Goal: Task Accomplishment & Management: Use online tool/utility

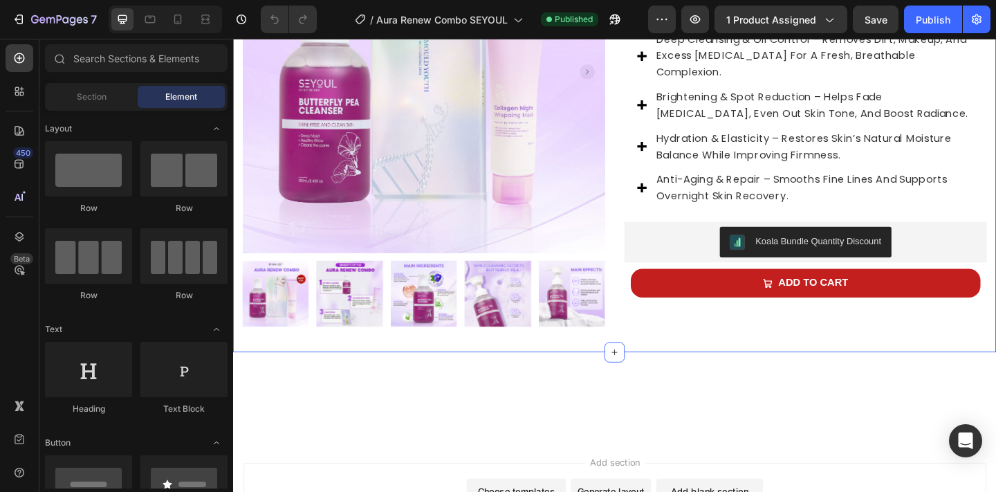
scroll to position [44, 0]
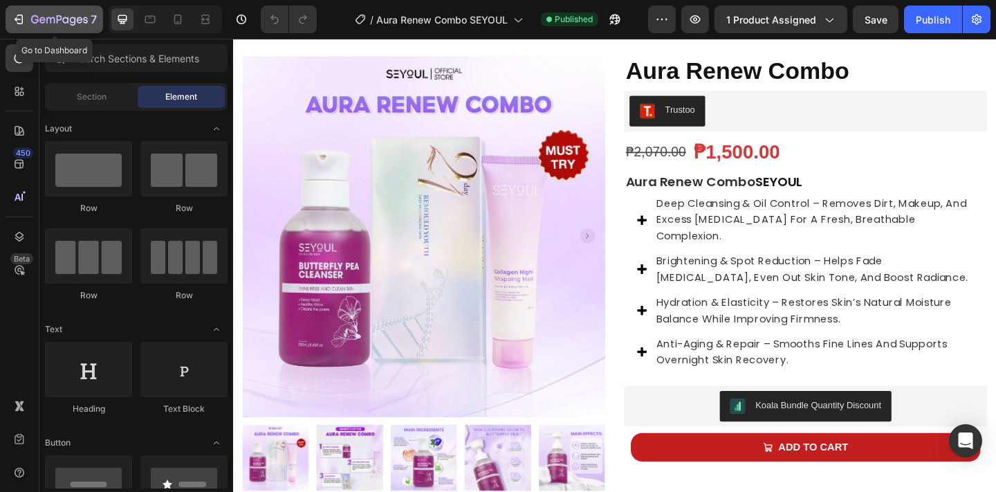
click at [59, 20] on icon "button" at bounding box center [59, 21] width 57 height 12
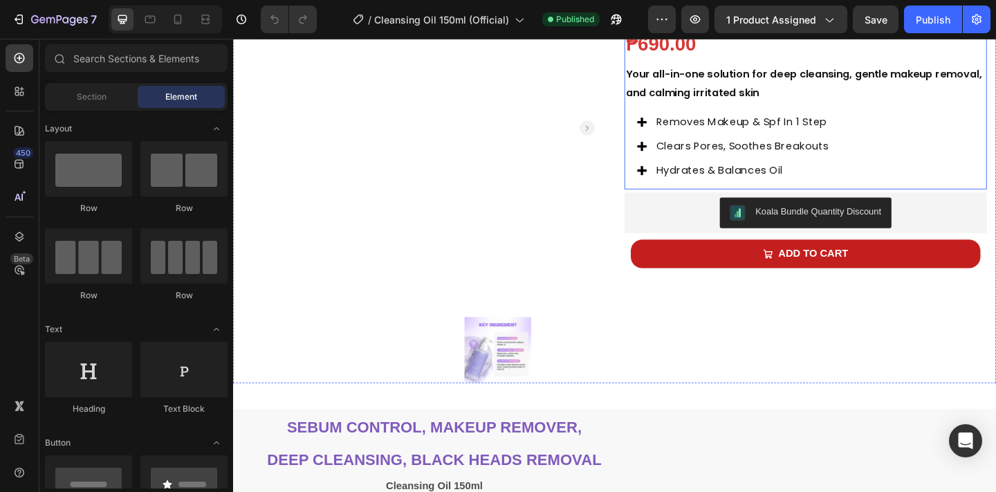
scroll to position [205, 0]
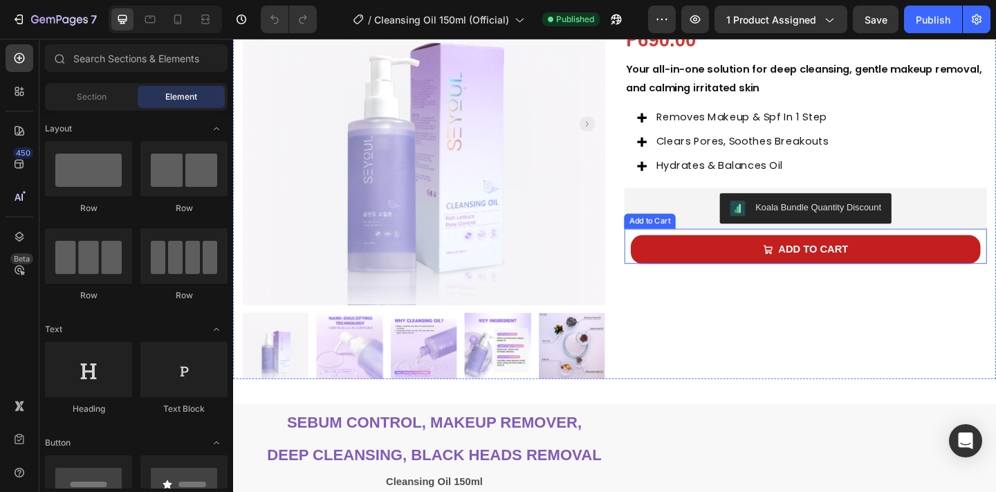
click at [771, 275] on button "ADD TO CART" at bounding box center [855, 267] width 380 height 31
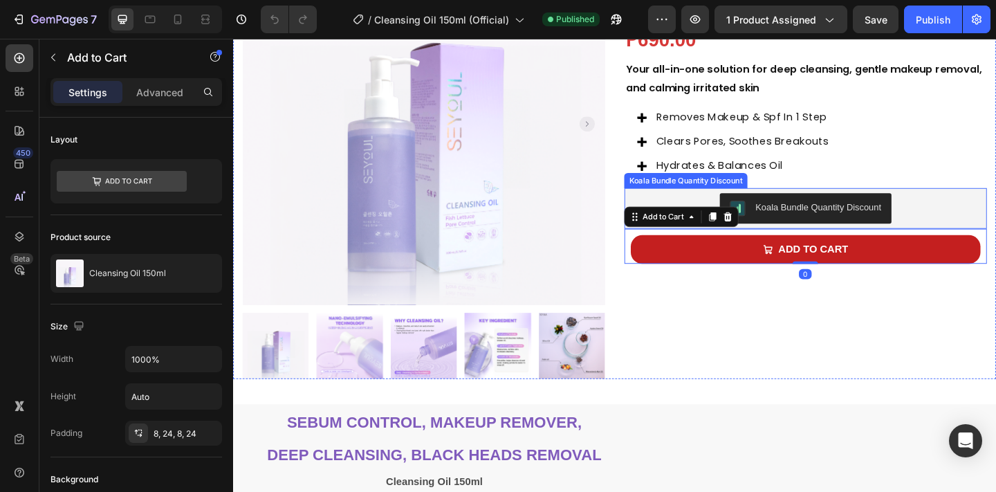
click at [823, 223] on div "Koala Bundle Quantity Discount" at bounding box center [869, 222] width 137 height 15
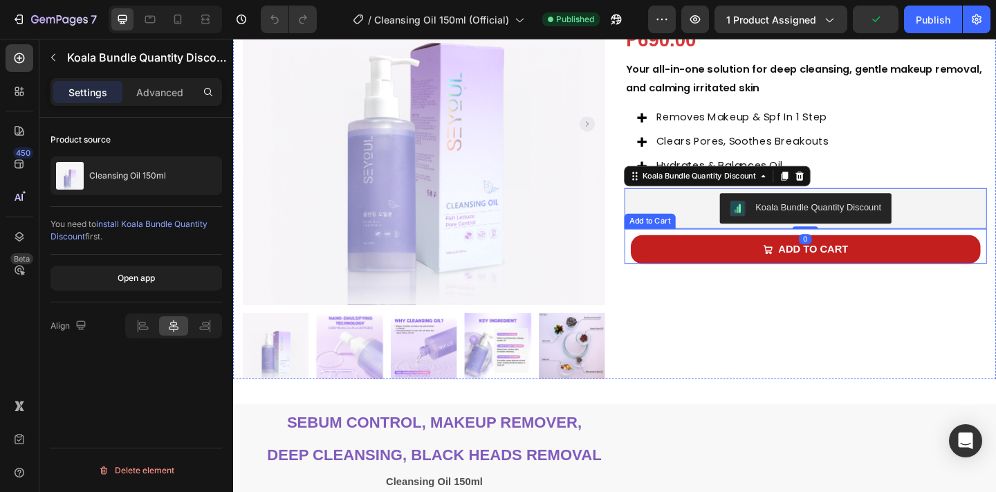
click at [749, 270] on button "ADD TO CART" at bounding box center [855, 267] width 380 height 31
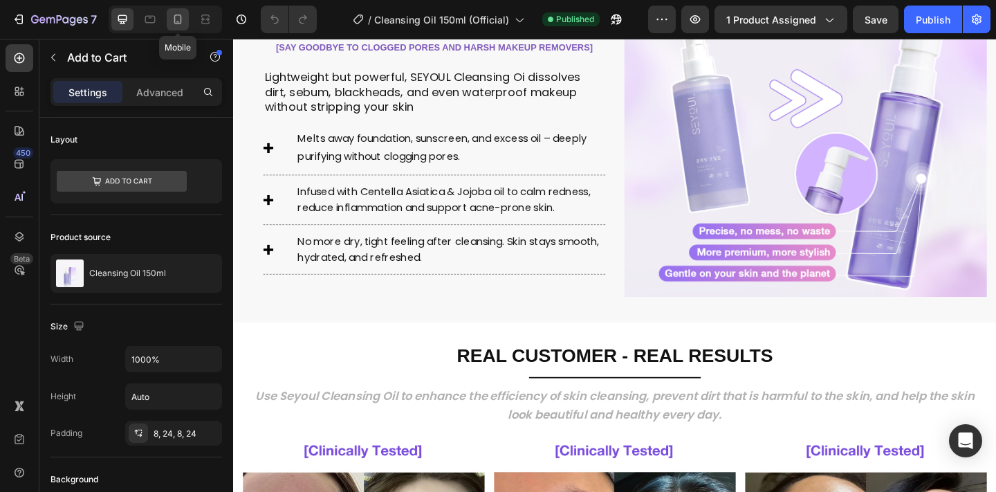
click at [177, 17] on icon at bounding box center [178, 19] width 14 height 14
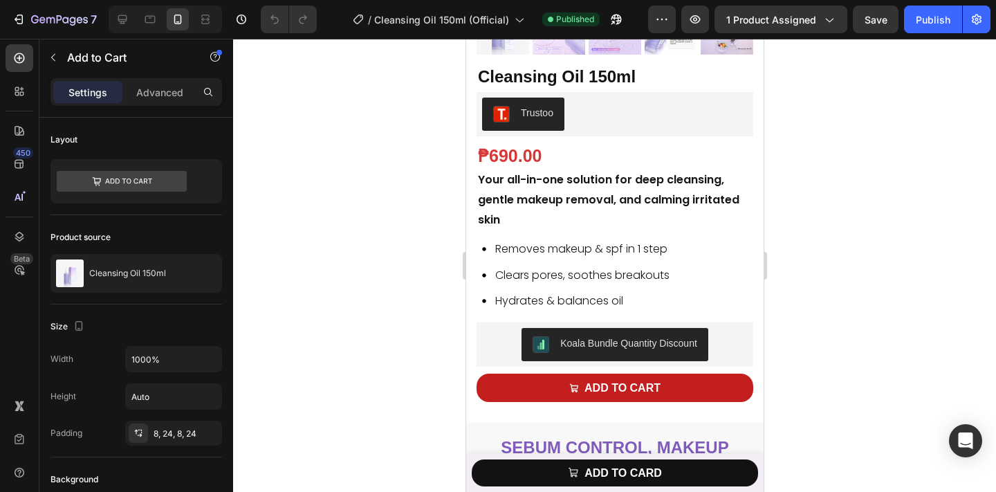
scroll to position [408, 0]
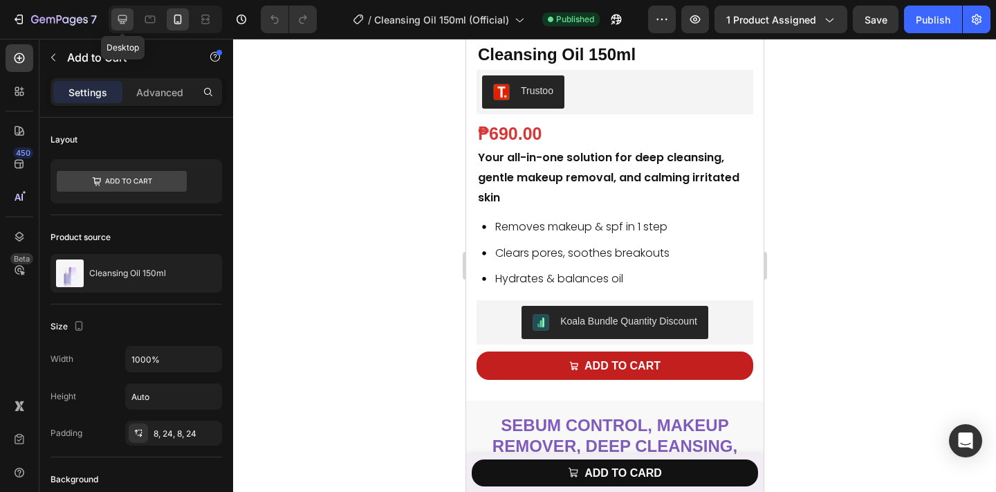
click at [127, 19] on icon at bounding box center [122, 19] width 14 height 14
type input "16"
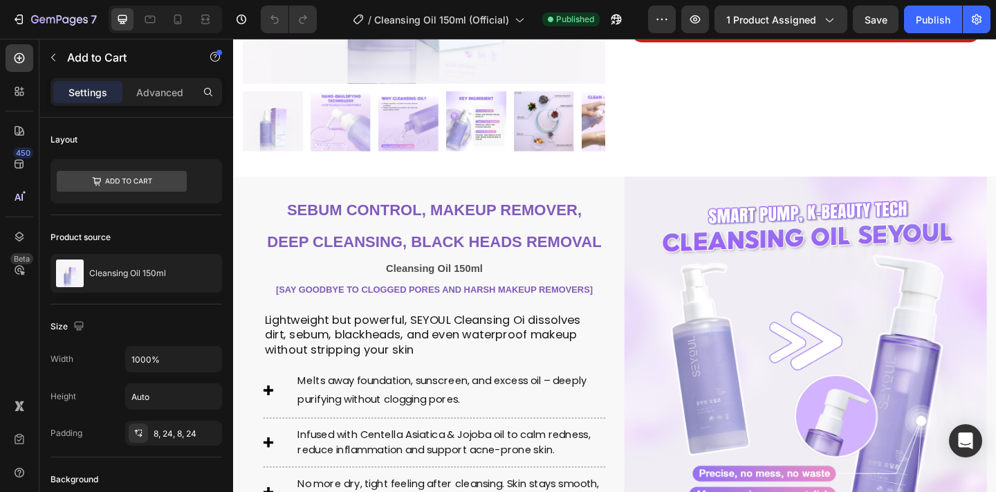
scroll to position [686, 0]
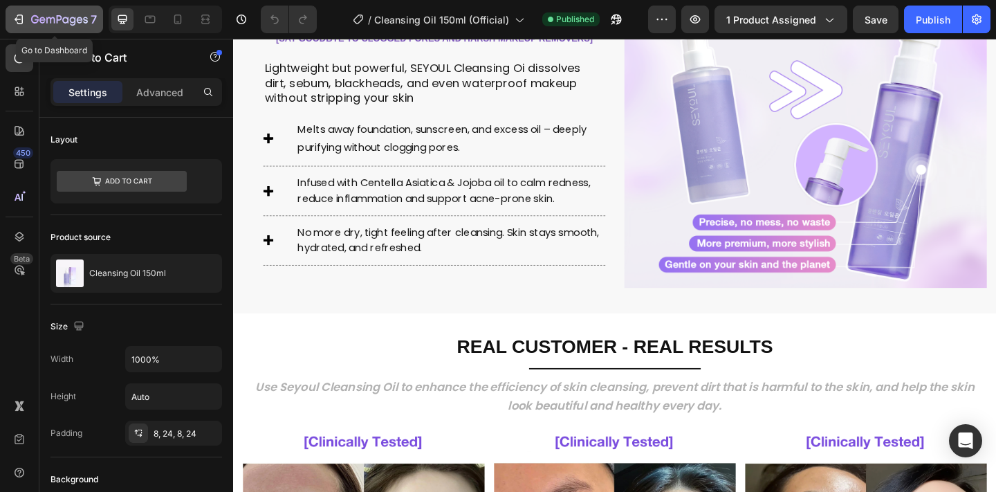
click at [48, 18] on icon "button" at bounding box center [50, 20] width 8 height 6
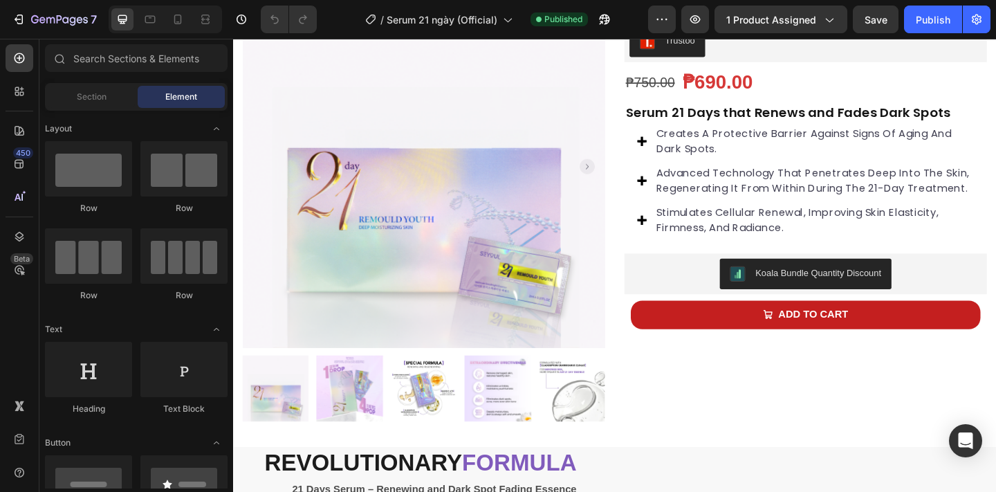
scroll to position [179, 0]
